Goal: Contribute content: Contribute content

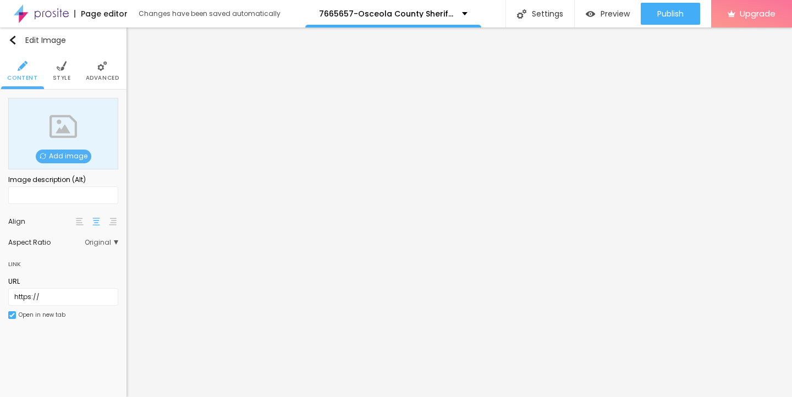
click at [54, 156] on span "Add image" at bounding box center [64, 157] width 56 height 14
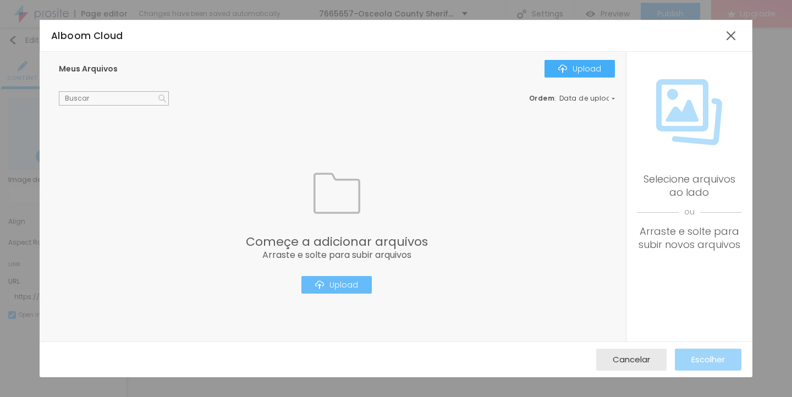
click at [333, 292] on button "Upload" at bounding box center [336, 285] width 70 height 18
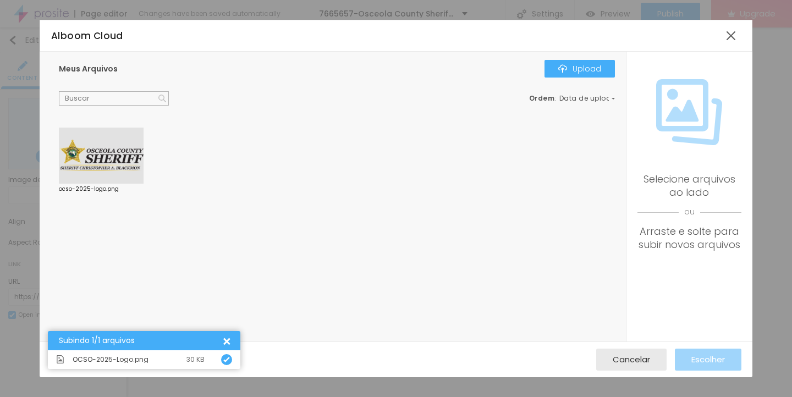
click at [98, 154] on div at bounding box center [101, 156] width 85 height 56
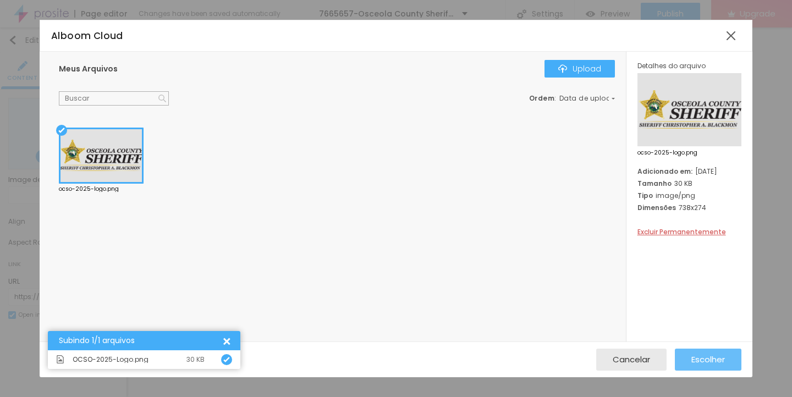
click at [706, 361] on span "Escolher" at bounding box center [708, 359] width 34 height 9
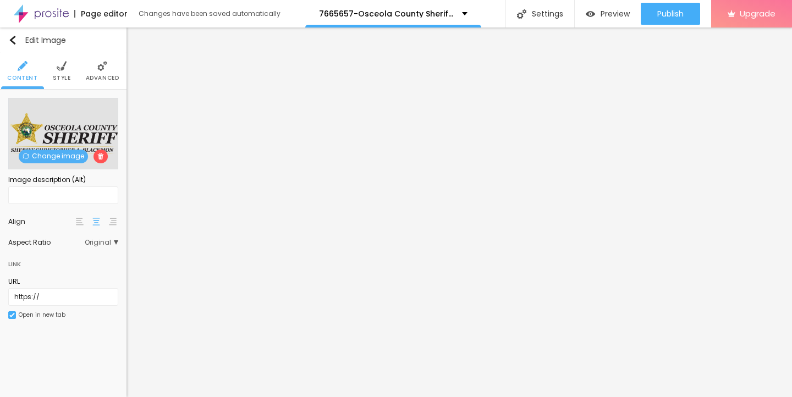
click at [62, 65] on img at bounding box center [62, 66] width 10 height 10
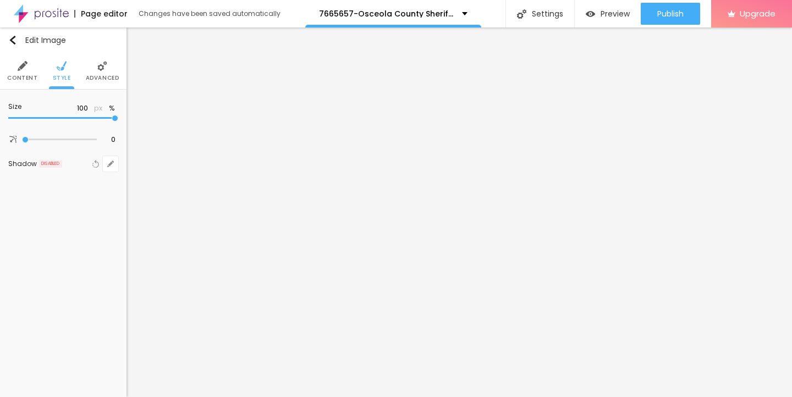
type input "95"
type input "90"
type input "85"
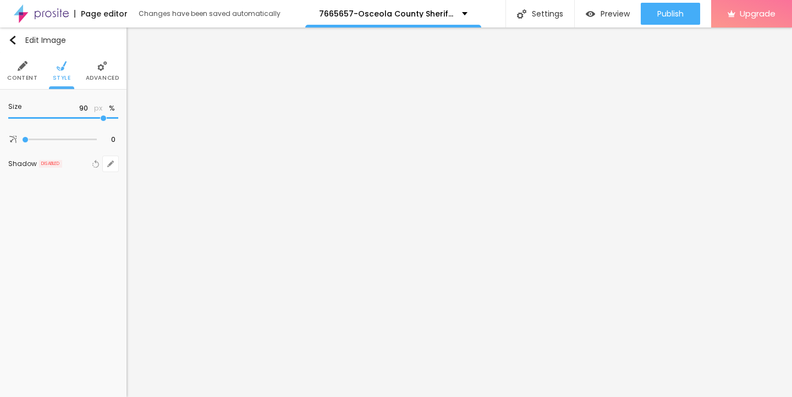
type input "85"
type input "75"
type input "65"
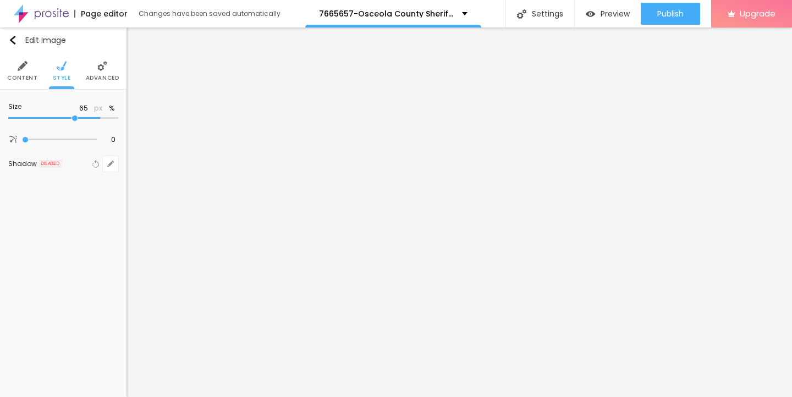
type input "60"
type input "50"
type input "40"
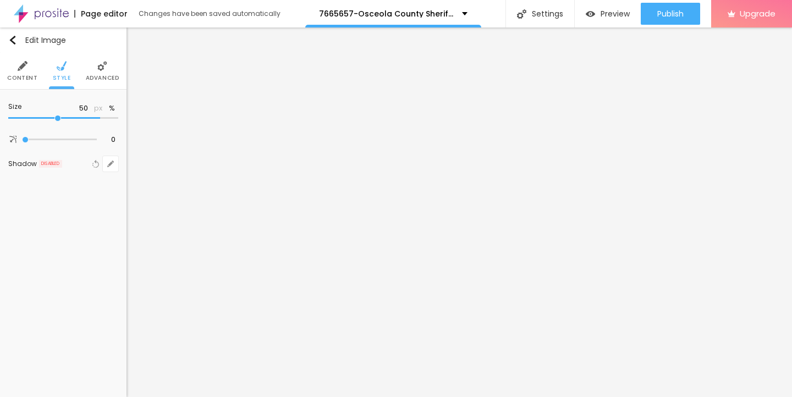
type input "40"
type input "35"
type input "30"
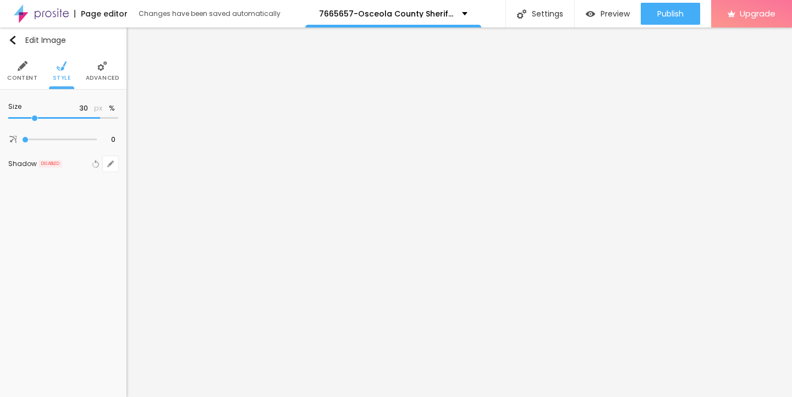
type input "25"
type input "20"
type input "15"
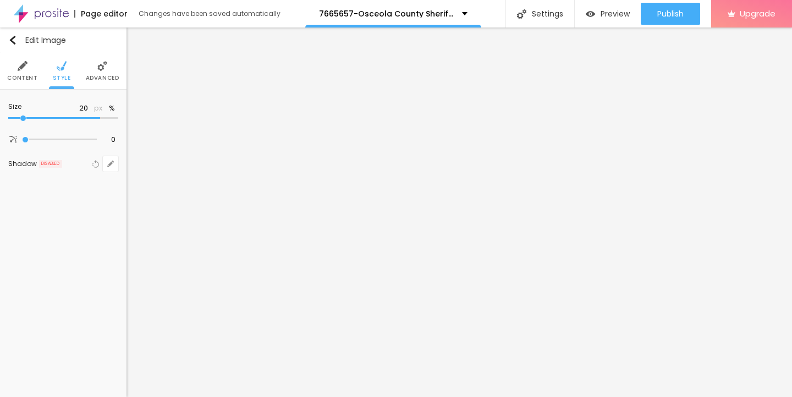
type input "15"
type input "10"
drag, startPoint x: 110, startPoint y: 117, endPoint x: 0, endPoint y: 116, distance: 110.5
type input "10"
click at [8, 116] on input "range" at bounding box center [63, 117] width 110 height 5
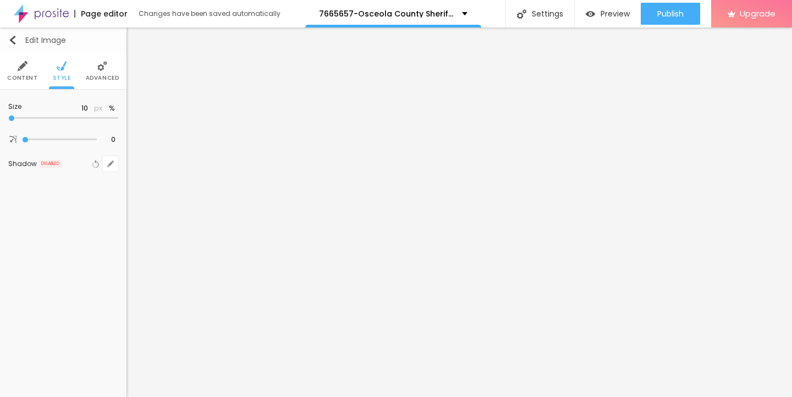
click at [9, 42] on img "button" at bounding box center [12, 40] width 9 height 9
click at [110, 107] on button "button" at bounding box center [110, 110] width 15 height 15
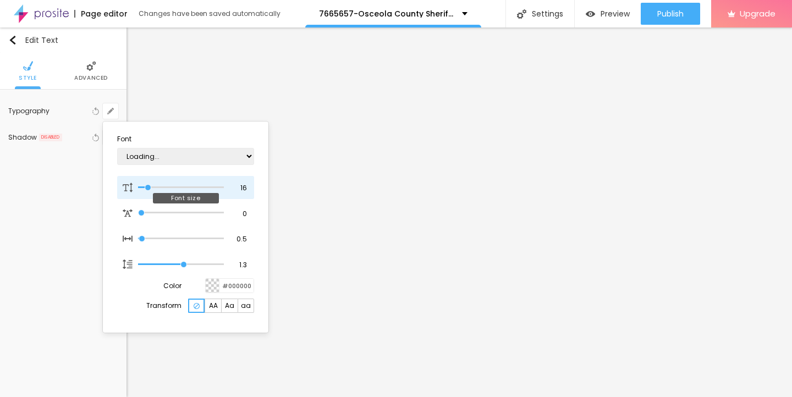
type input "1"
type input "13"
type input "1"
type input "14"
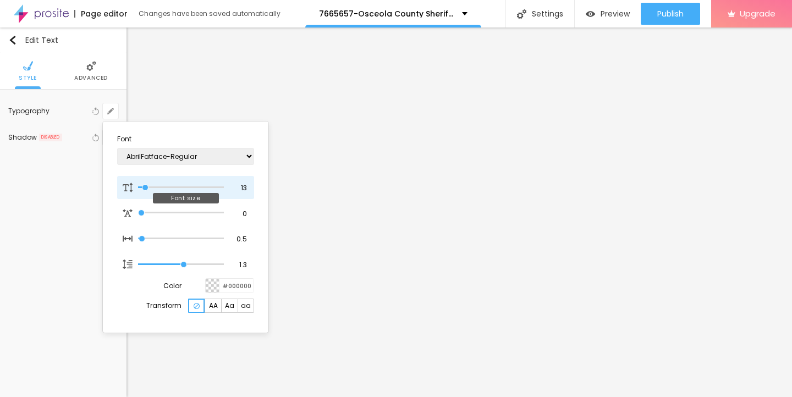
type input "14"
type input "1"
type input "16"
type input "1"
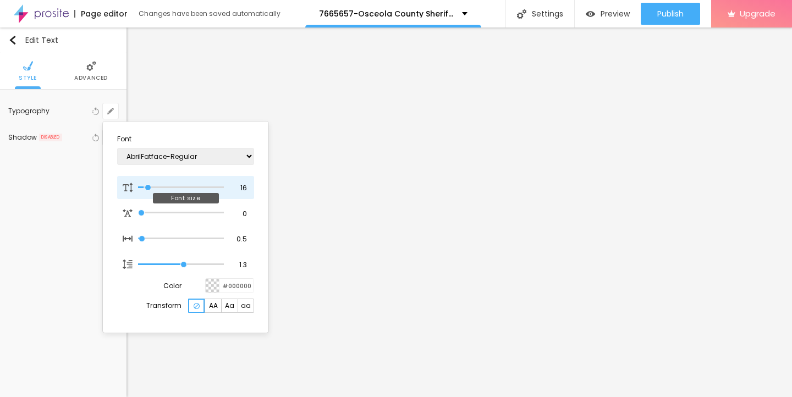
type input "17"
type input "1"
type input "18"
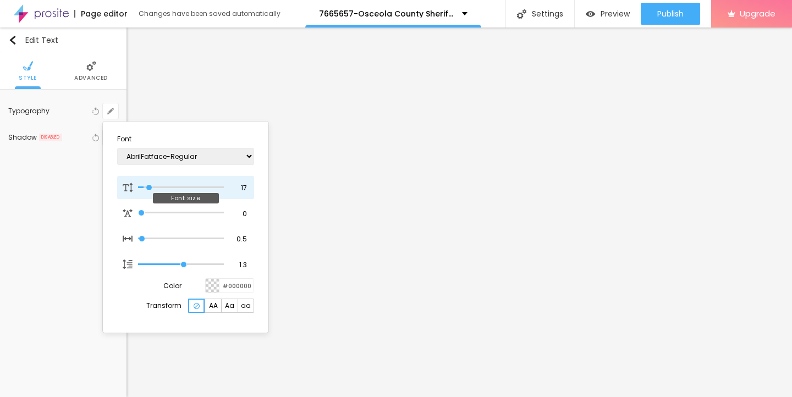
type input "1"
type input "19"
type input "1"
type input "20"
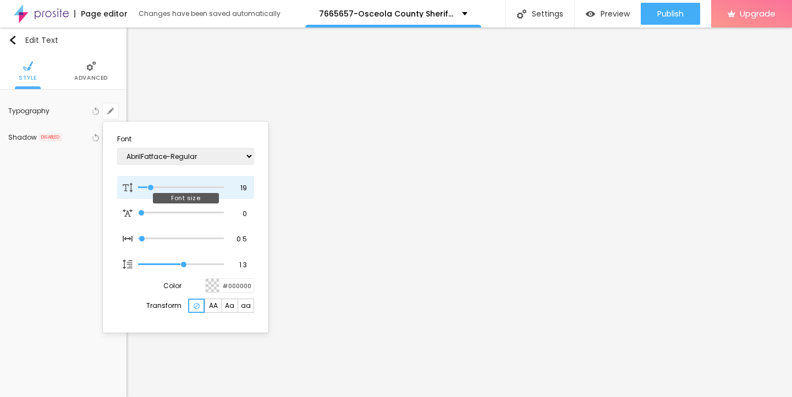
type input "20"
type input "1"
type input "21"
type input "1"
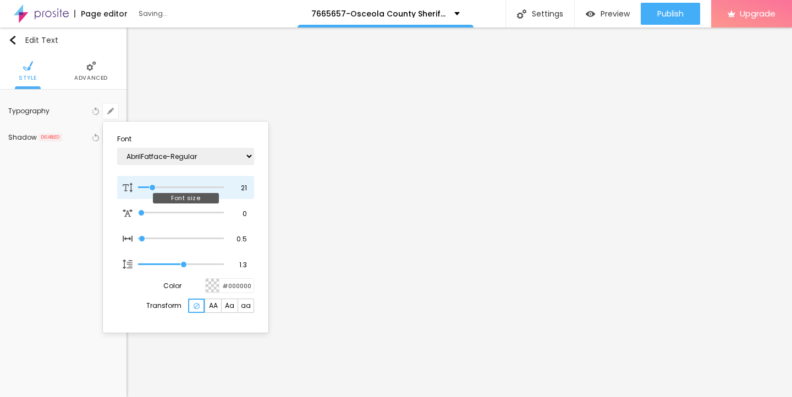
type input "22"
type input "1"
type input "23"
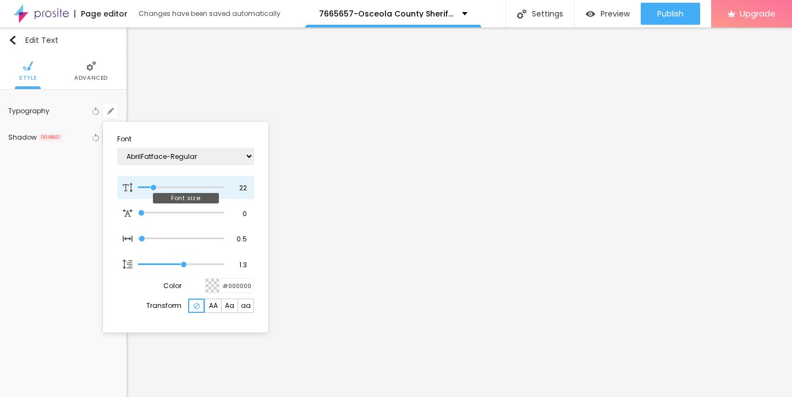
type input "1"
type input "24"
type input "1"
type input "25"
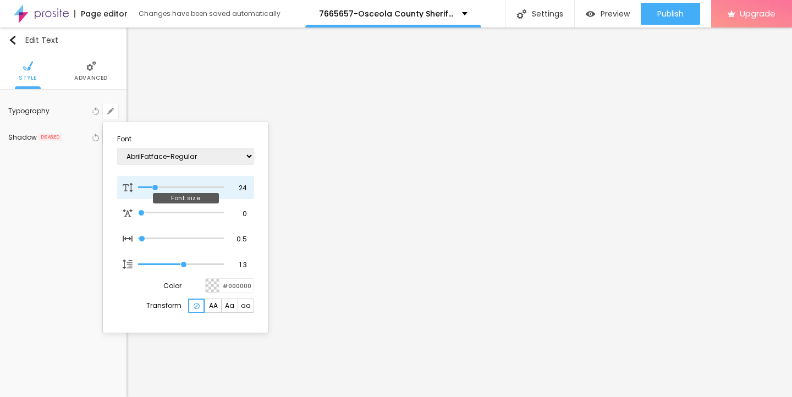
type input "25"
type input "1"
drag, startPoint x: 146, startPoint y: 185, endPoint x: 156, endPoint y: 185, distance: 9.9
type input "25"
click at [156, 185] on input "range" at bounding box center [181, 187] width 86 height 5
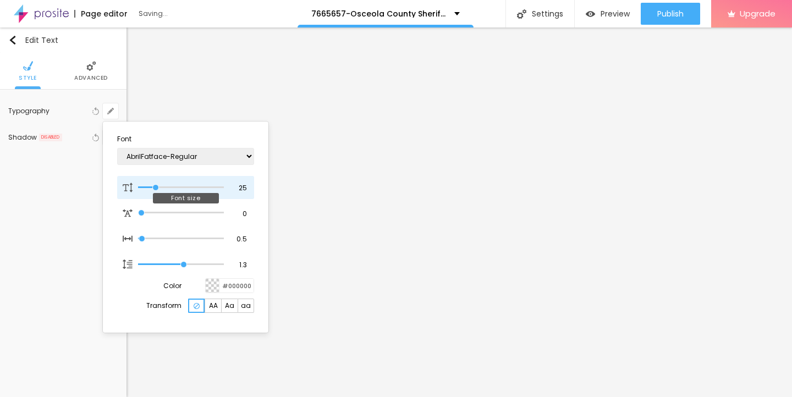
type input "1"
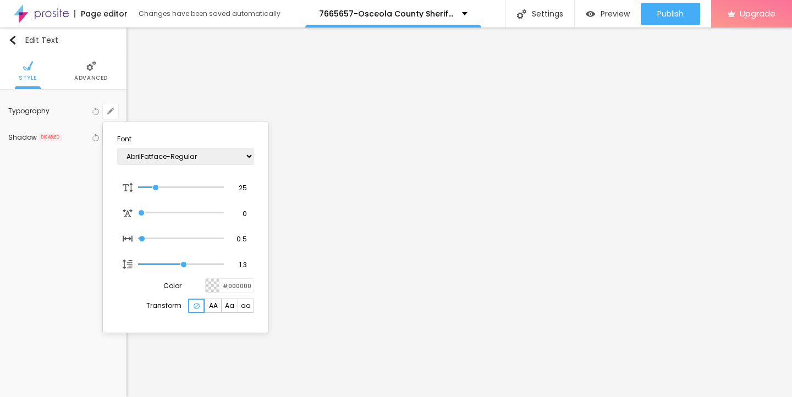
click at [58, 160] on div at bounding box center [396, 198] width 792 height 397
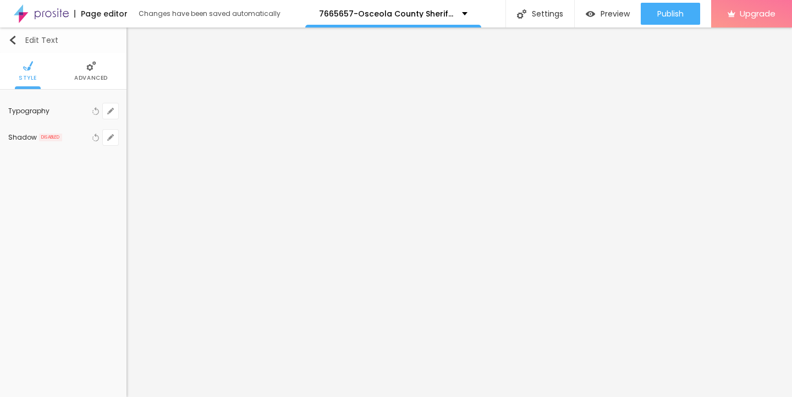
click at [34, 36] on div "Edit Text" at bounding box center [33, 40] width 50 height 9
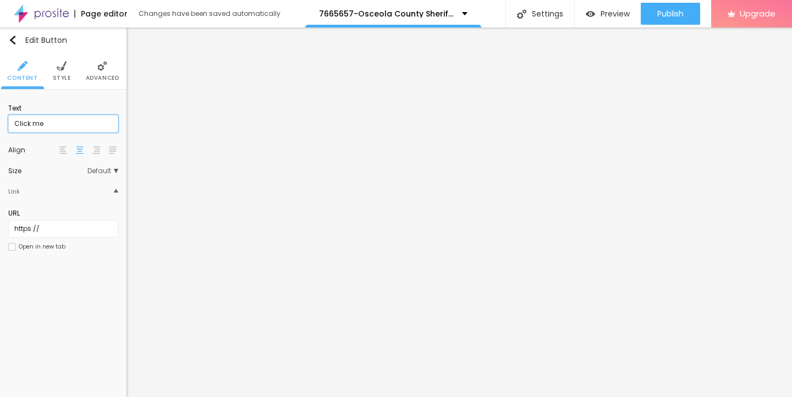
drag, startPoint x: 50, startPoint y: 124, endPoint x: 0, endPoint y: 124, distance: 50.0
click at [0, 124] on div "Text Click me Align Size Default Small Default Big Link URL https:// Open in ne…" at bounding box center [63, 181] width 126 height 182
paste input "→ VIEW DOCUMENT HERE"
type input "→ VIEW DOCUMENT HERE"
click at [68, 228] on input "https://" at bounding box center [63, 229] width 110 height 18
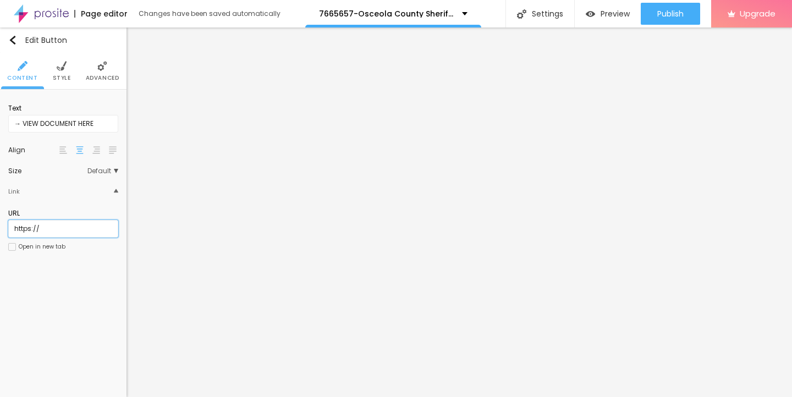
drag, startPoint x: 63, startPoint y: 228, endPoint x: 0, endPoint y: 228, distance: 62.7
click at [0, 228] on div "Text → VIEW DOCUMENT HERE Align Size Default Small Default Big Link URL https:/…" at bounding box center [63, 181] width 126 height 182
paste input "[DOMAIN_NAME]"
type input "[URL][DOMAIN_NAME]"
click at [57, 75] on span "Style" at bounding box center [62, 77] width 18 height 5
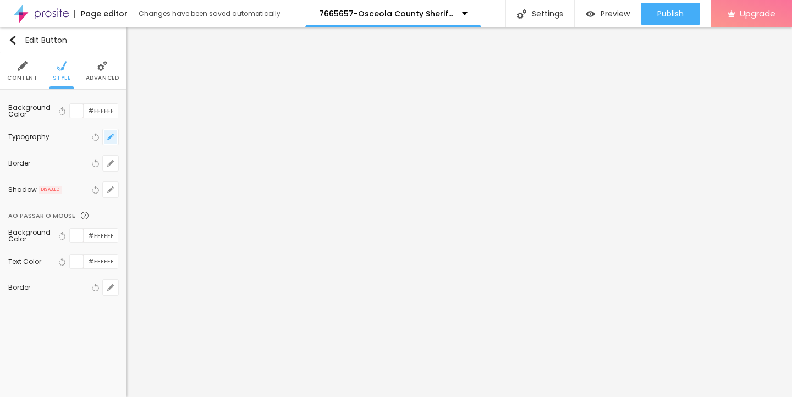
click at [110, 140] on icon "button" at bounding box center [110, 137] width 7 height 7
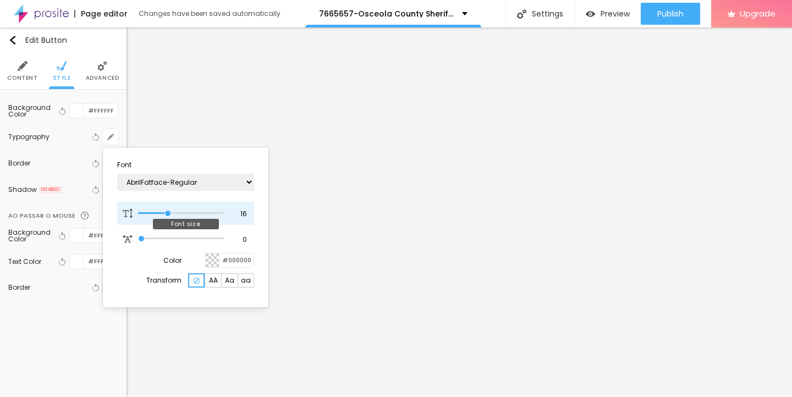
type input "17"
type input "18"
type input "19"
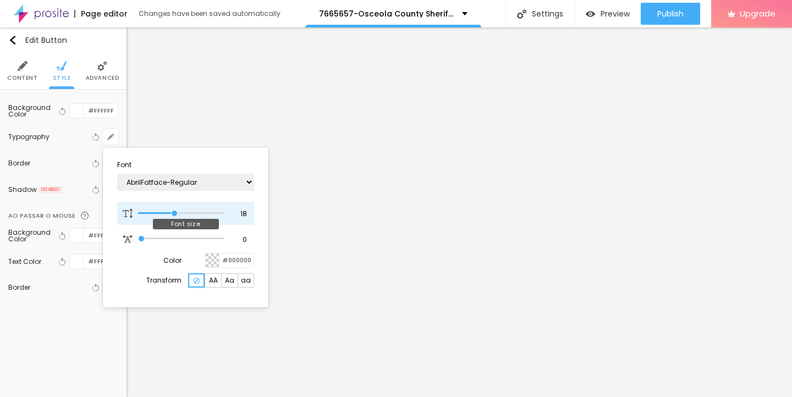
type input "19"
type input "20"
type input "21"
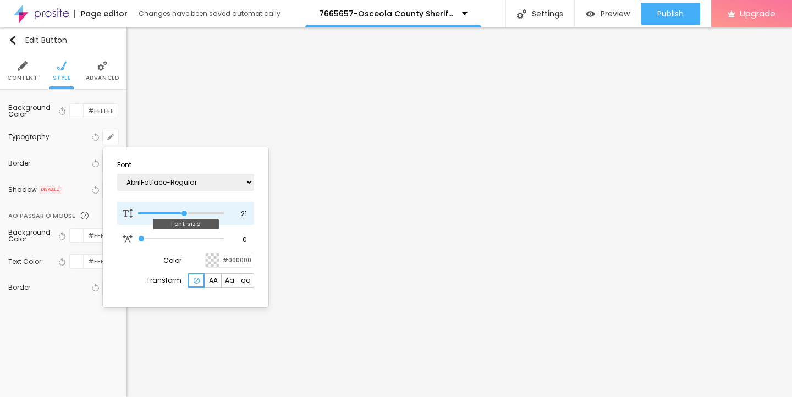
type input "22"
drag, startPoint x: 168, startPoint y: 212, endPoint x: 186, endPoint y: 212, distance: 18.1
type input "22"
click at [186, 212] on input "range" at bounding box center [181, 213] width 86 height 5
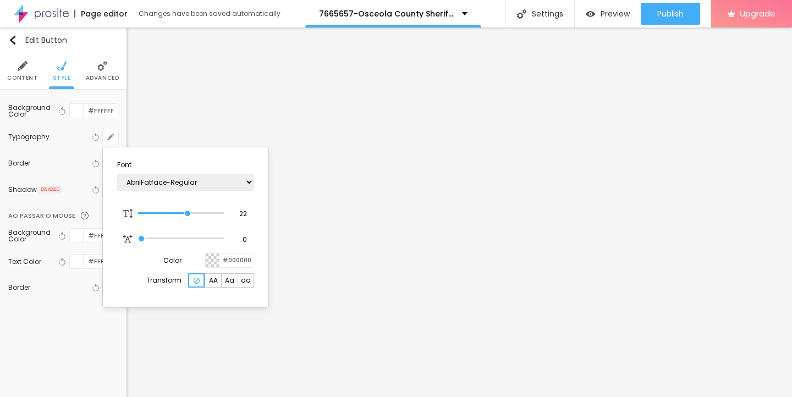
click at [401, 312] on div at bounding box center [396, 198] width 792 height 397
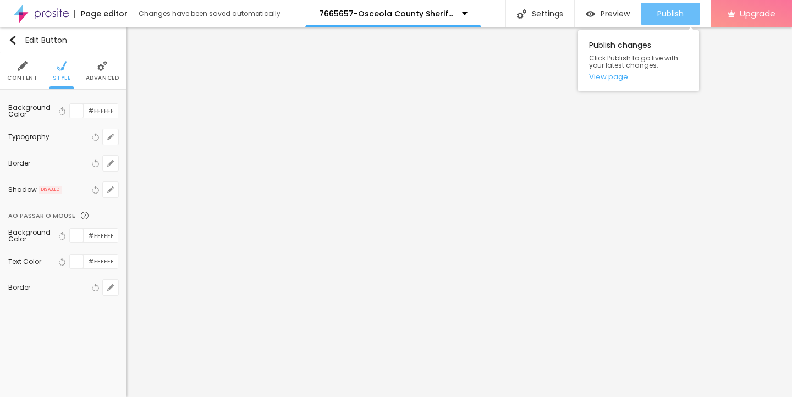
click at [657, 12] on span "Publish" at bounding box center [670, 13] width 26 height 9
